Goal: Task Accomplishment & Management: Manage account settings

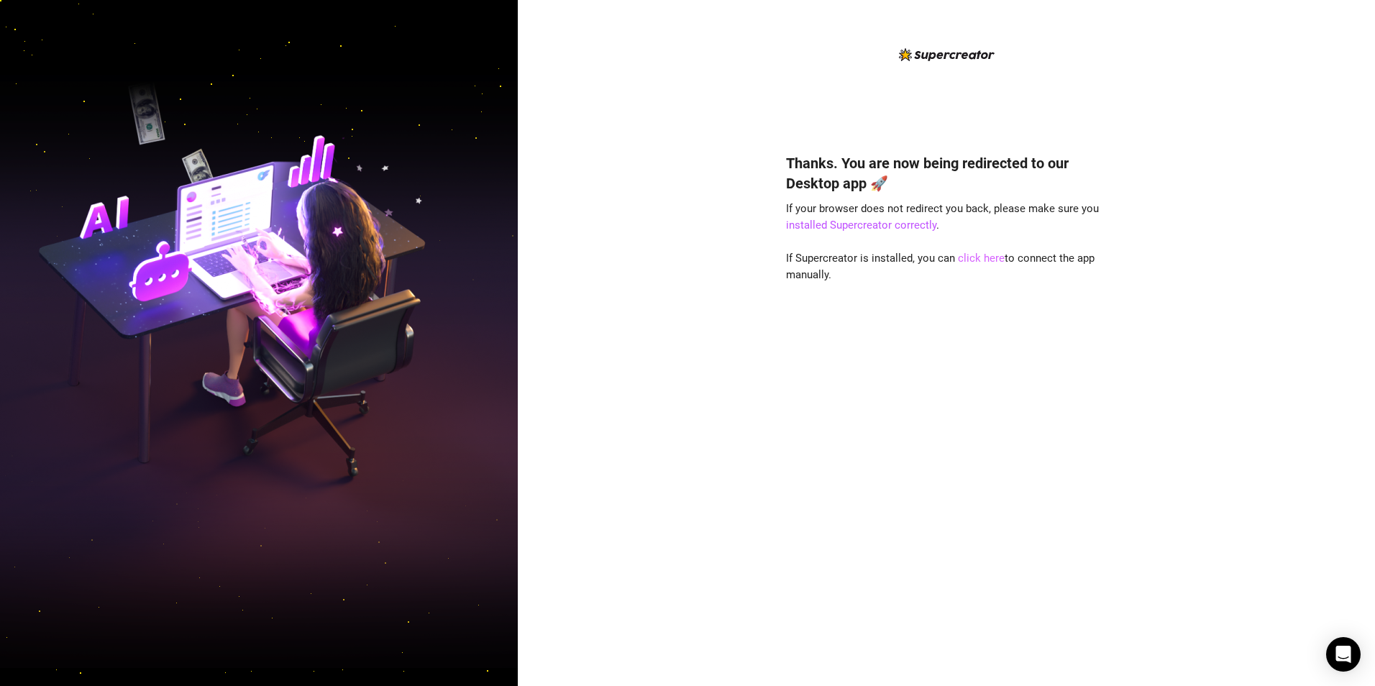
click at [980, 260] on link "click here" at bounding box center [981, 258] width 47 height 13
drag, startPoint x: 1365, startPoint y: 112, endPoint x: 1374, endPoint y: 17, distance: 95.4
click at [1362, 106] on div "Thanks. You are now being redirected to our Desktop app 🚀 If your browser does …" at bounding box center [946, 343] width 857 height 686
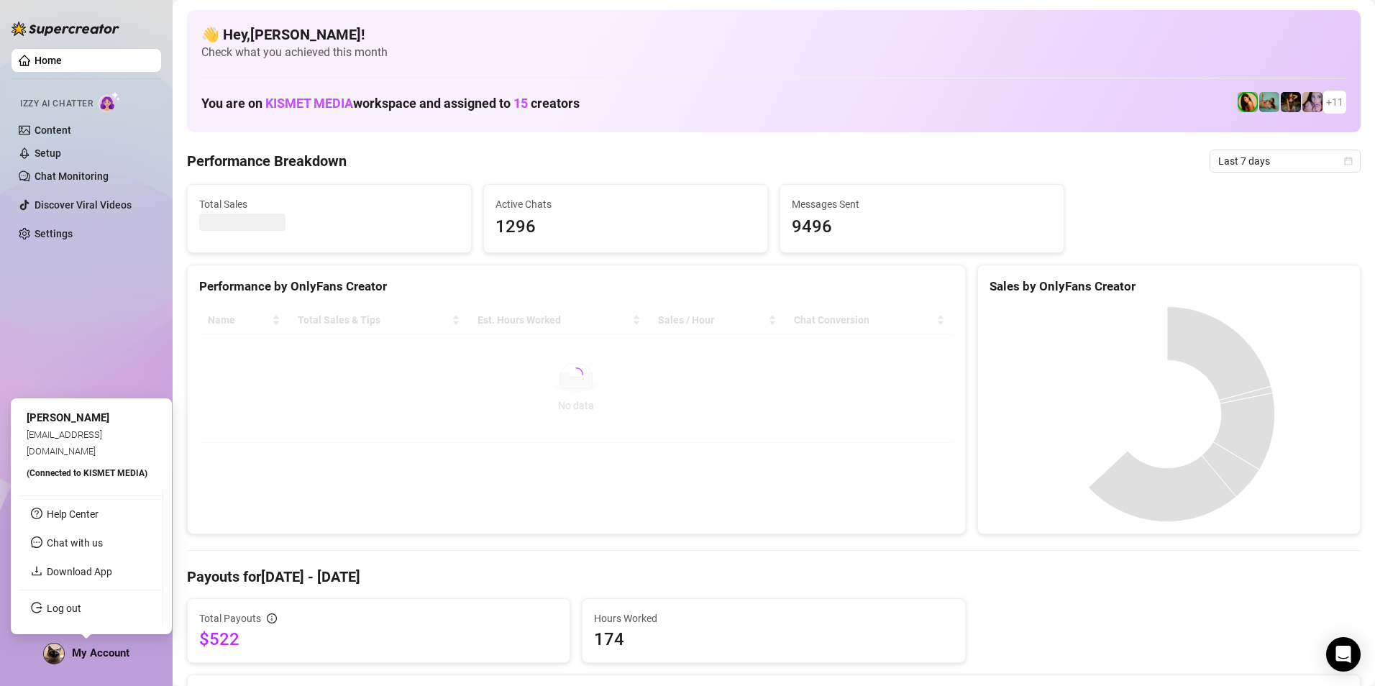
click at [105, 643] on div "My Account" at bounding box center [86, 654] width 86 height 22
click at [81, 614] on link "Log out" at bounding box center [64, 608] width 35 height 12
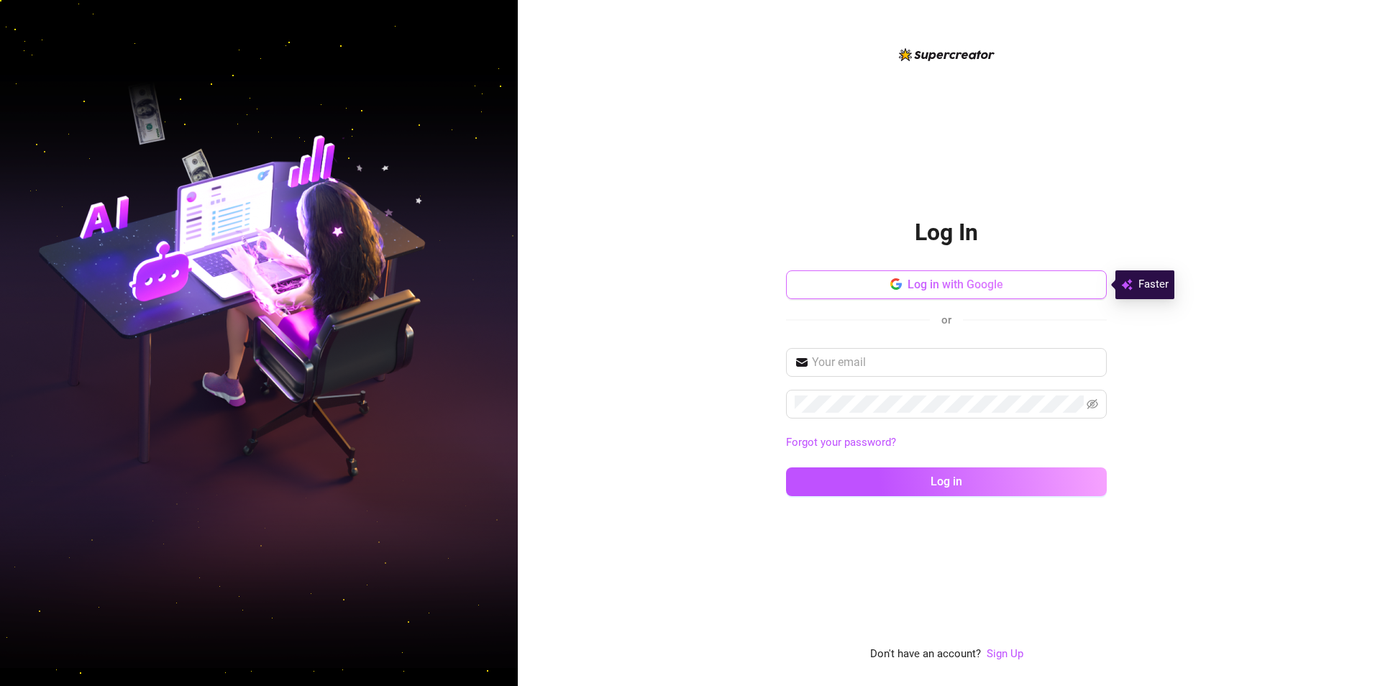
click at [943, 282] on span "Log in with Google" at bounding box center [955, 285] width 96 height 14
